Goal: Task Accomplishment & Management: Complete application form

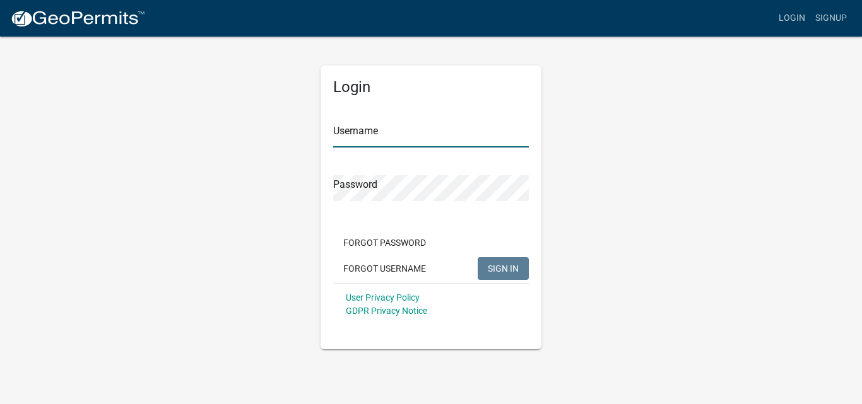
type input "daileyanddailey"
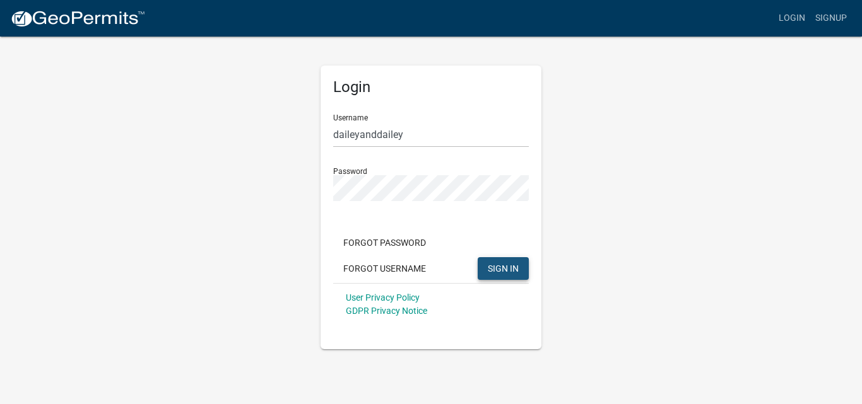
click at [502, 266] on span "SIGN IN" at bounding box center [503, 268] width 31 height 10
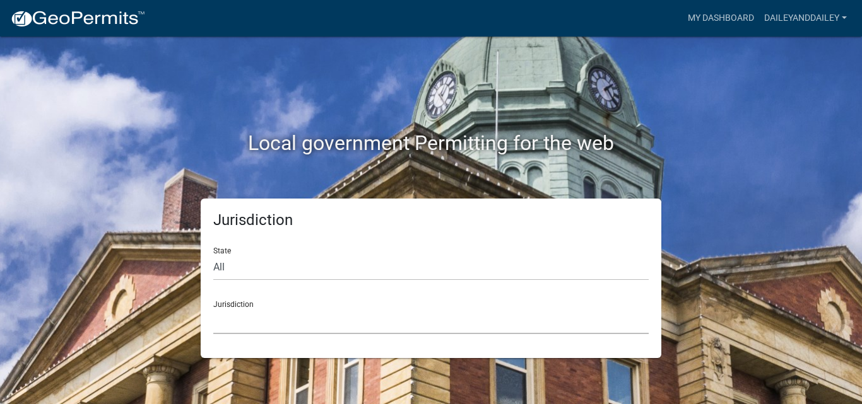
click at [235, 320] on select "[GEOGRAPHIC_DATA], [US_STATE] [GEOGRAPHIC_DATA], [US_STATE][PERSON_NAME][GEOGRA…" at bounding box center [430, 321] width 435 height 26
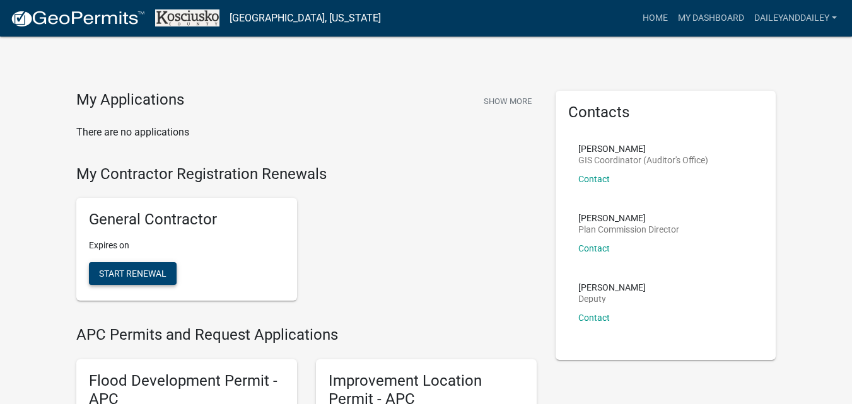
click at [131, 273] on span "Start Renewal" at bounding box center [132, 274] width 67 height 10
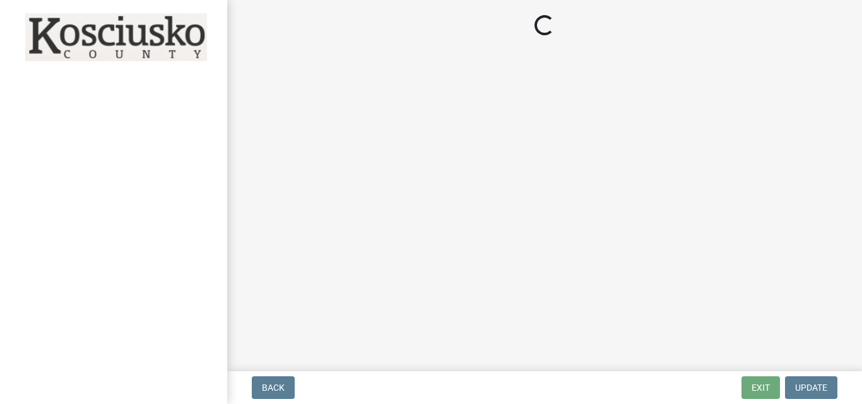
select select "[US_STATE]"
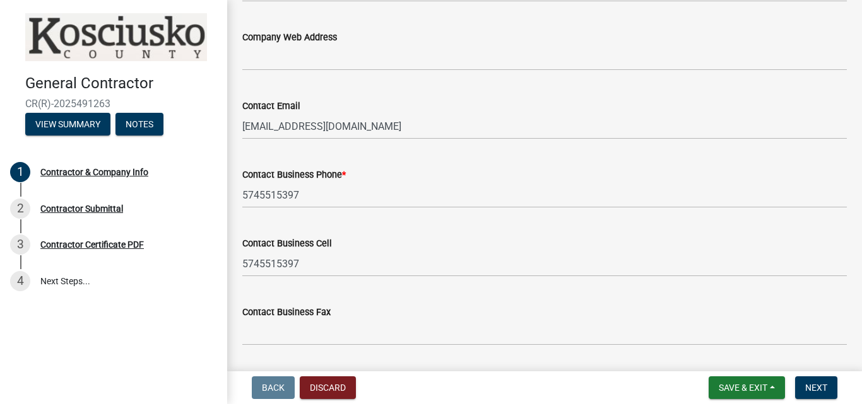
scroll to position [732, 0]
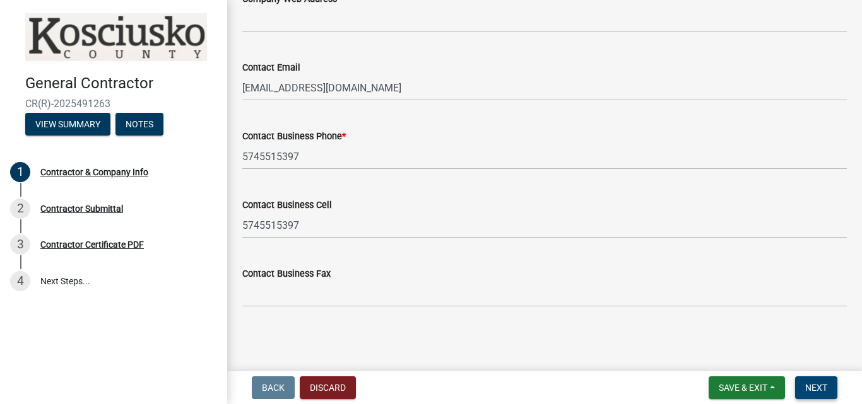
click at [814, 385] on span "Next" at bounding box center [816, 388] width 22 height 10
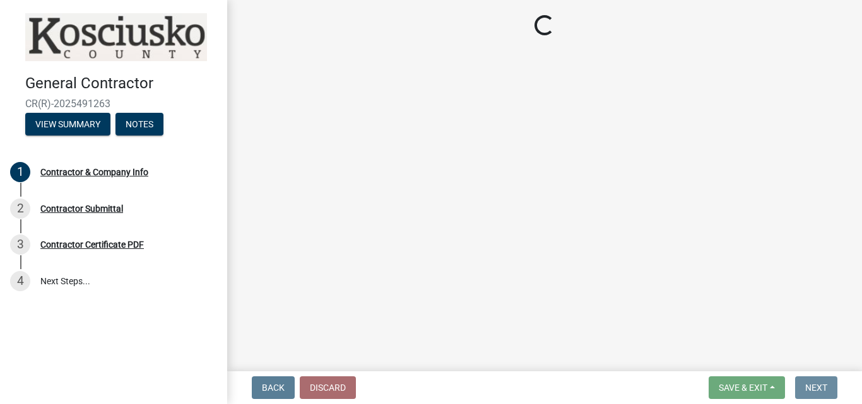
scroll to position [0, 0]
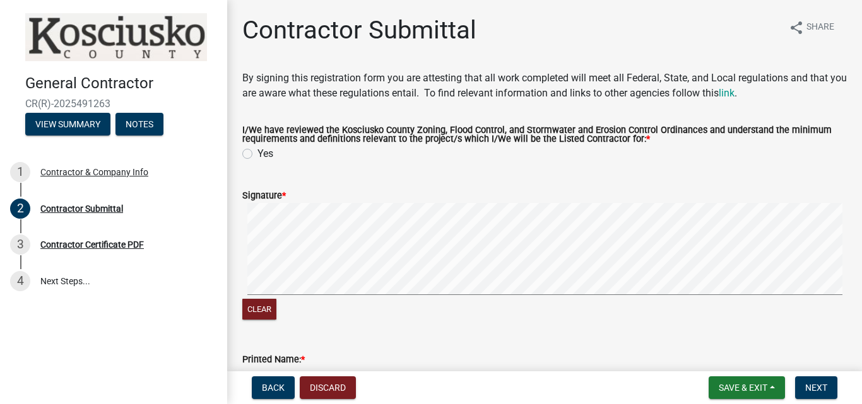
click at [257, 156] on label "Yes" at bounding box center [265, 153] width 16 height 15
click at [257, 155] on input "Yes" at bounding box center [261, 150] width 8 height 8
radio input "true"
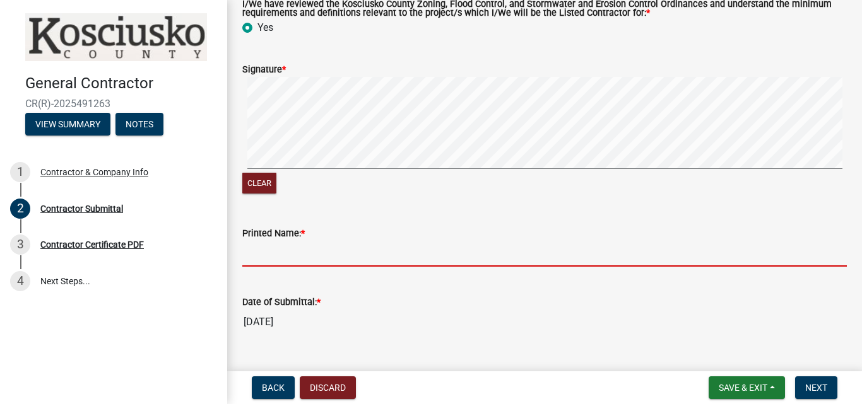
click at [295, 254] on input "Printed Name: *" at bounding box center [544, 254] width 604 height 26
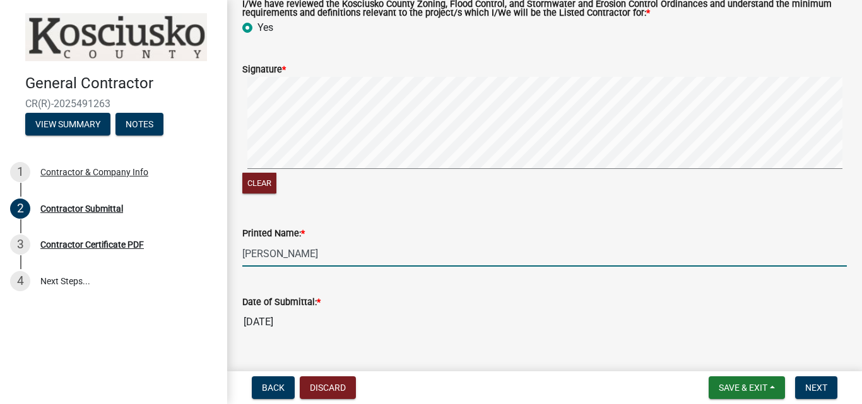
scroll to position [155, 0]
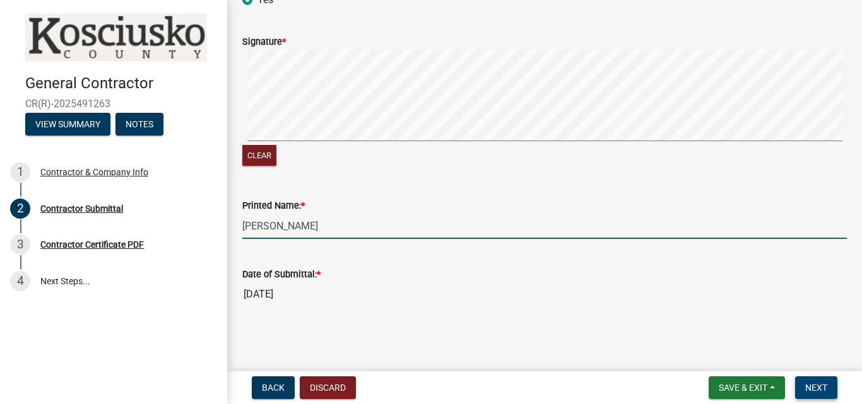
type input "[PERSON_NAME]"
click at [820, 383] on span "Next" at bounding box center [816, 388] width 22 height 10
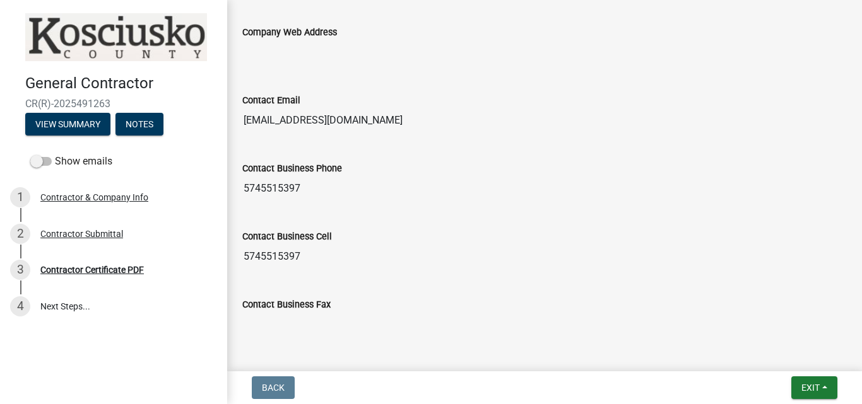
scroll to position [802, 0]
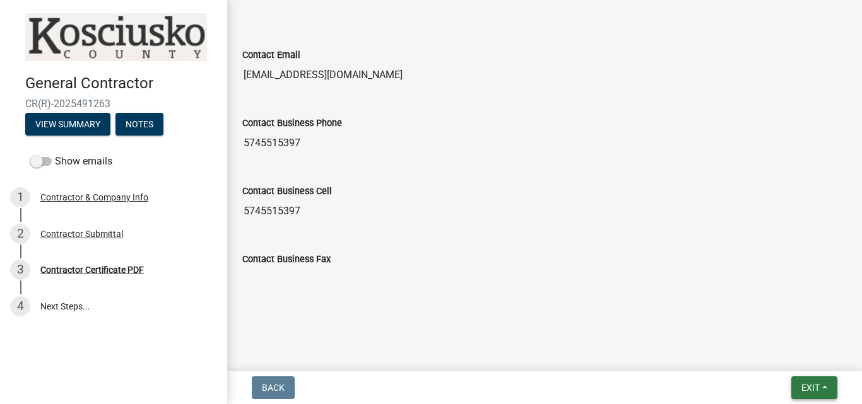
click at [807, 385] on span "Exit" at bounding box center [810, 388] width 18 height 10
click at [769, 356] on button "Save & Exit" at bounding box center [786, 355] width 101 height 30
